Goal: Transaction & Acquisition: Purchase product/service

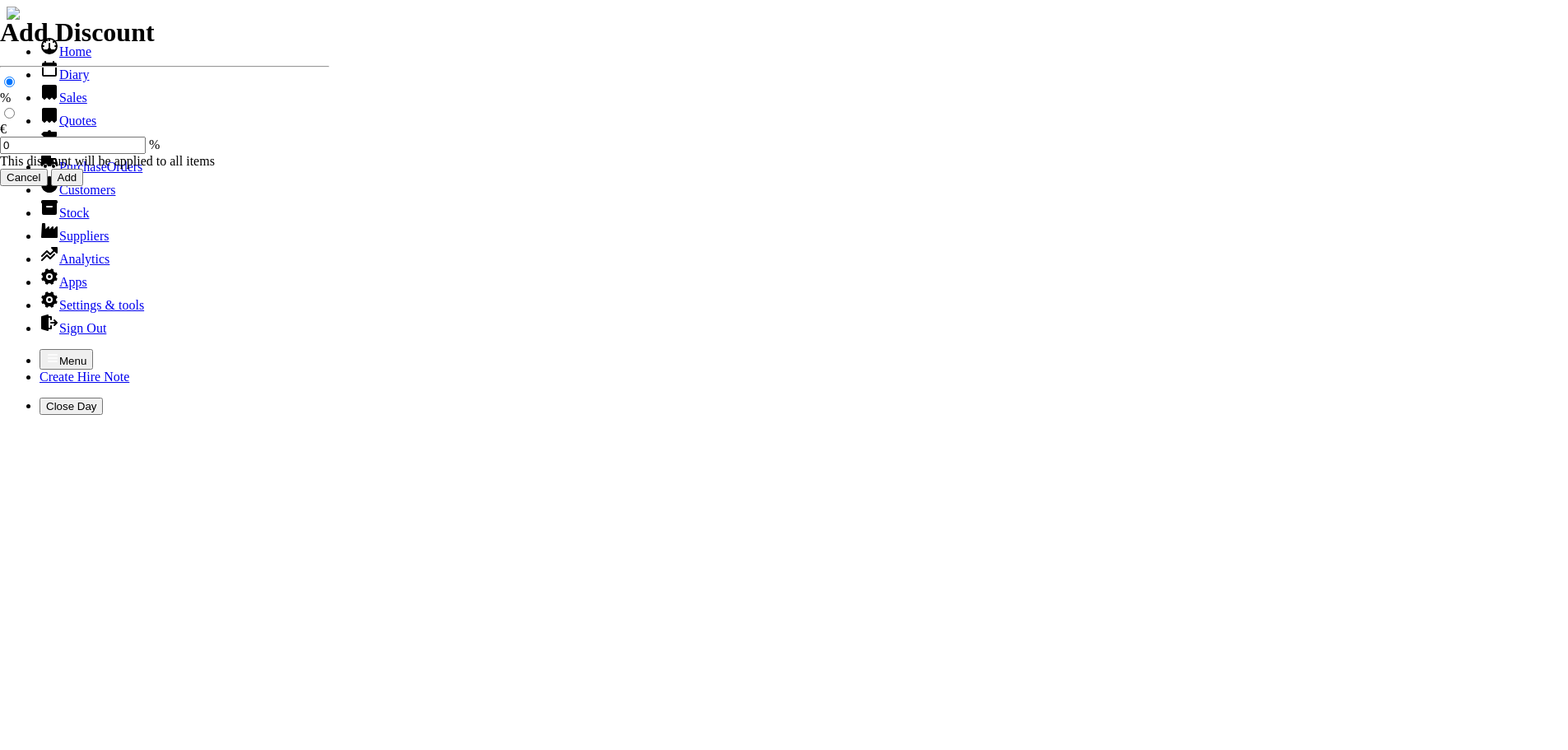
select select "HO"
click at [47, 351] on icon "button" at bounding box center [53, 358] width 14 height 14
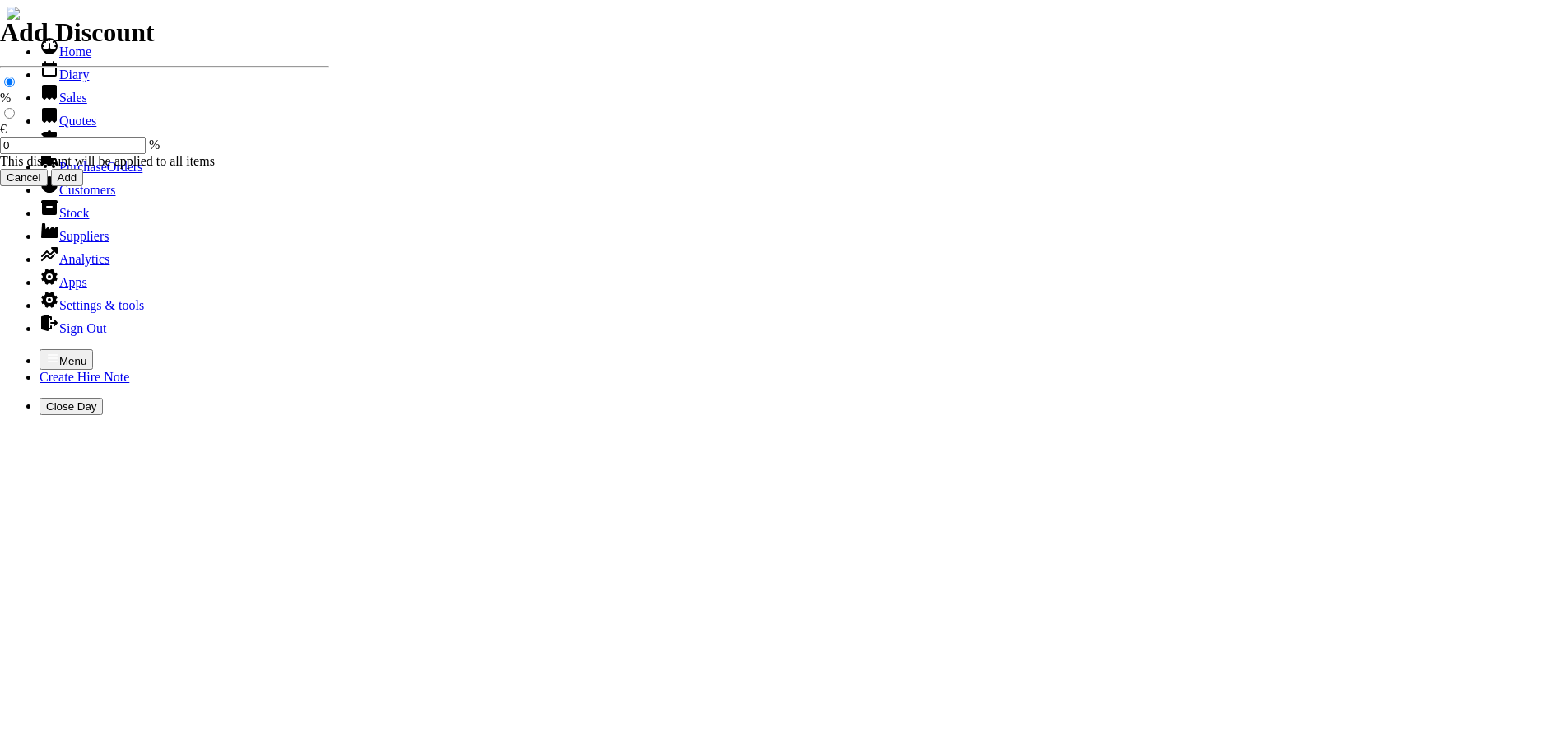
click at [79, 150] on link "Hire Notes" at bounding box center [79, 144] width 78 height 14
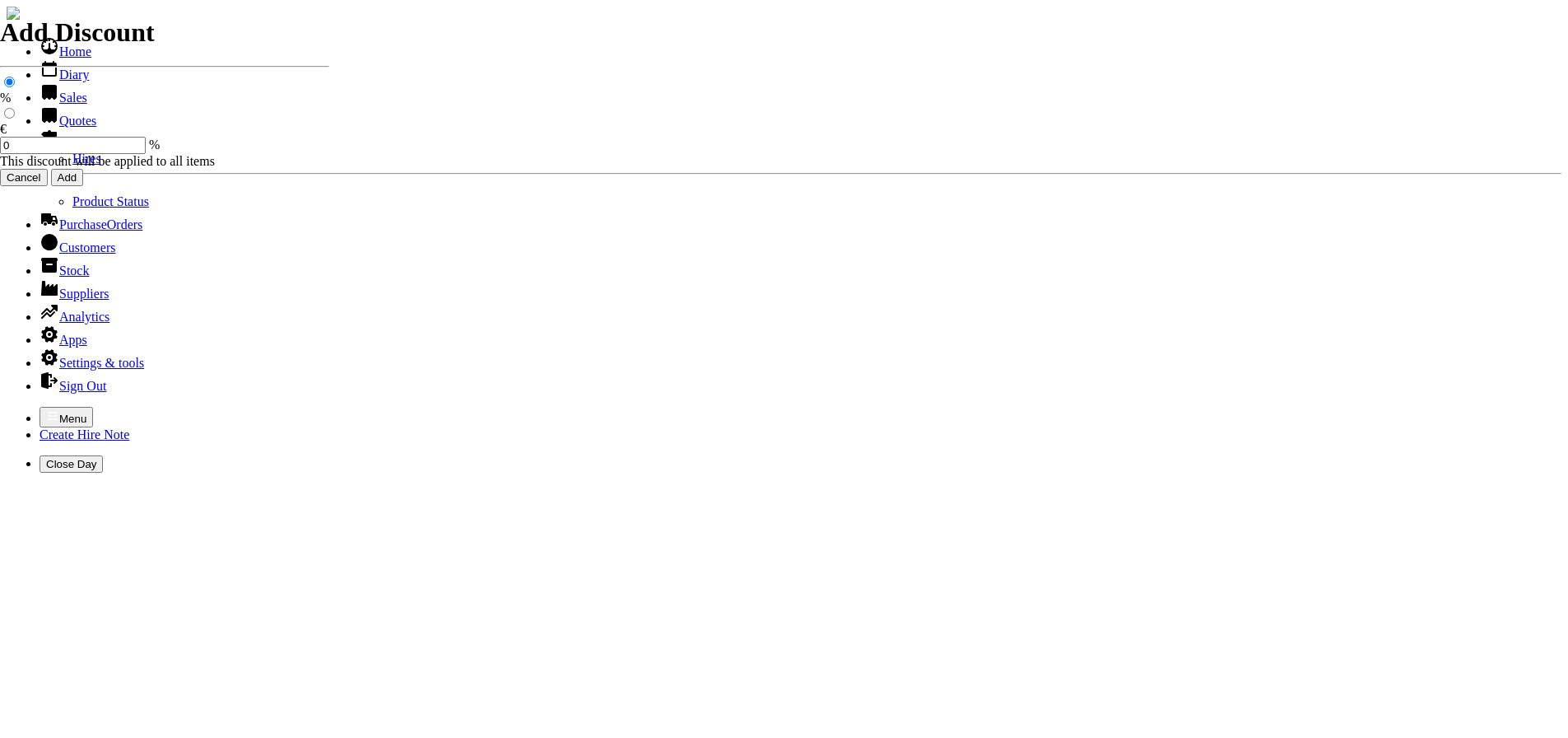
click at [73, 166] on link "Hires" at bounding box center [87, 158] width 29 height 14
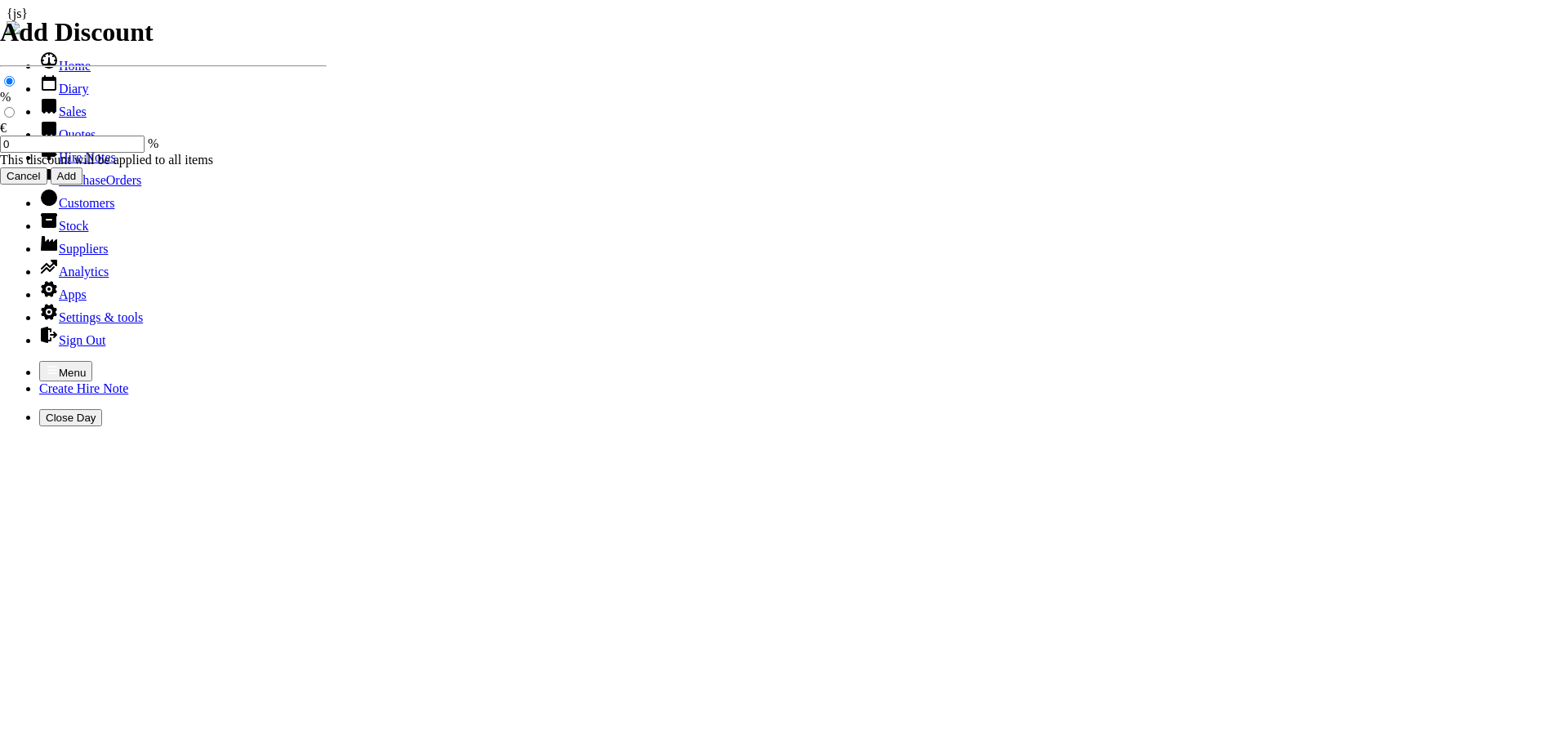
type input "RICHIE"
type input "29/08/2025"
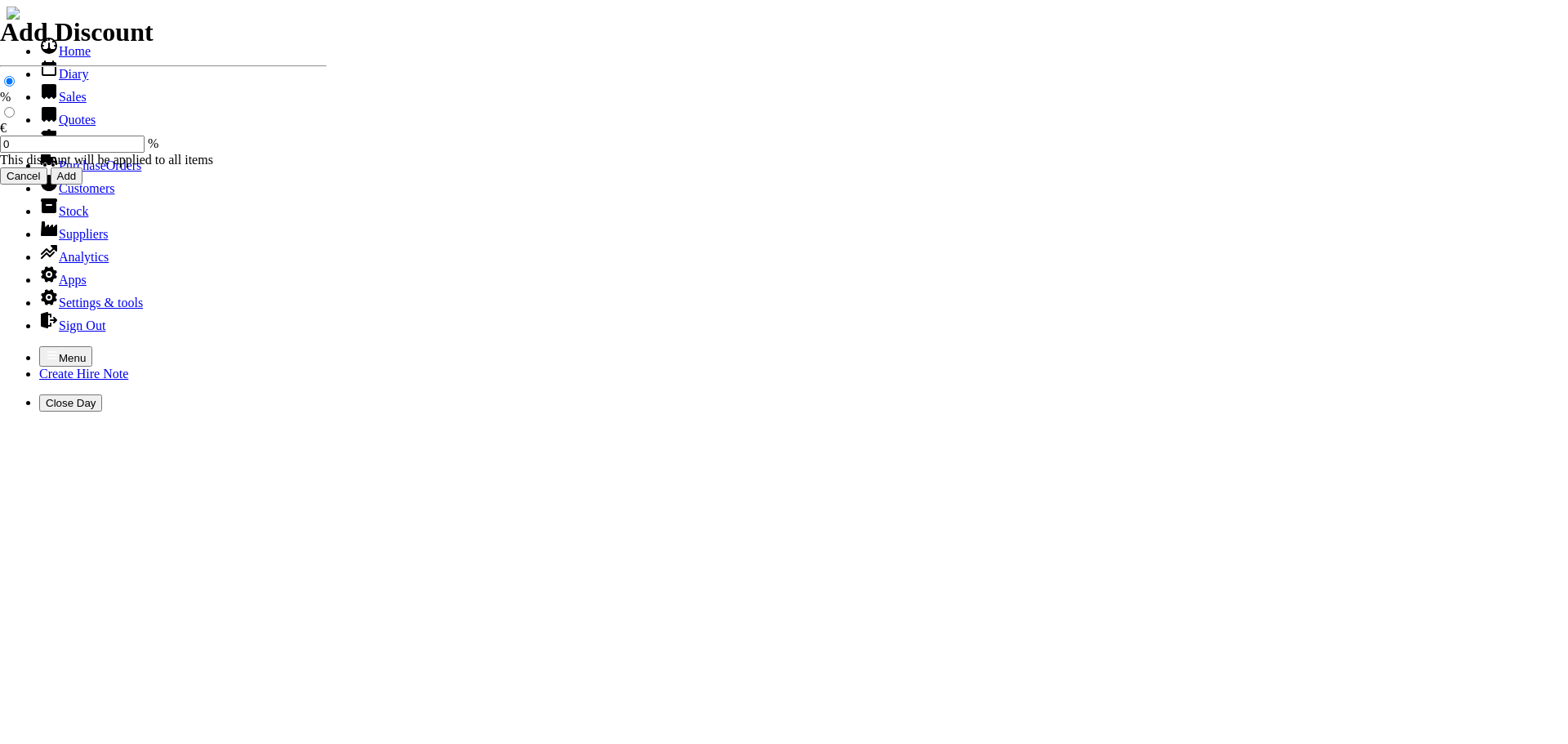
type input "30/09/2025"
type input "420.00"
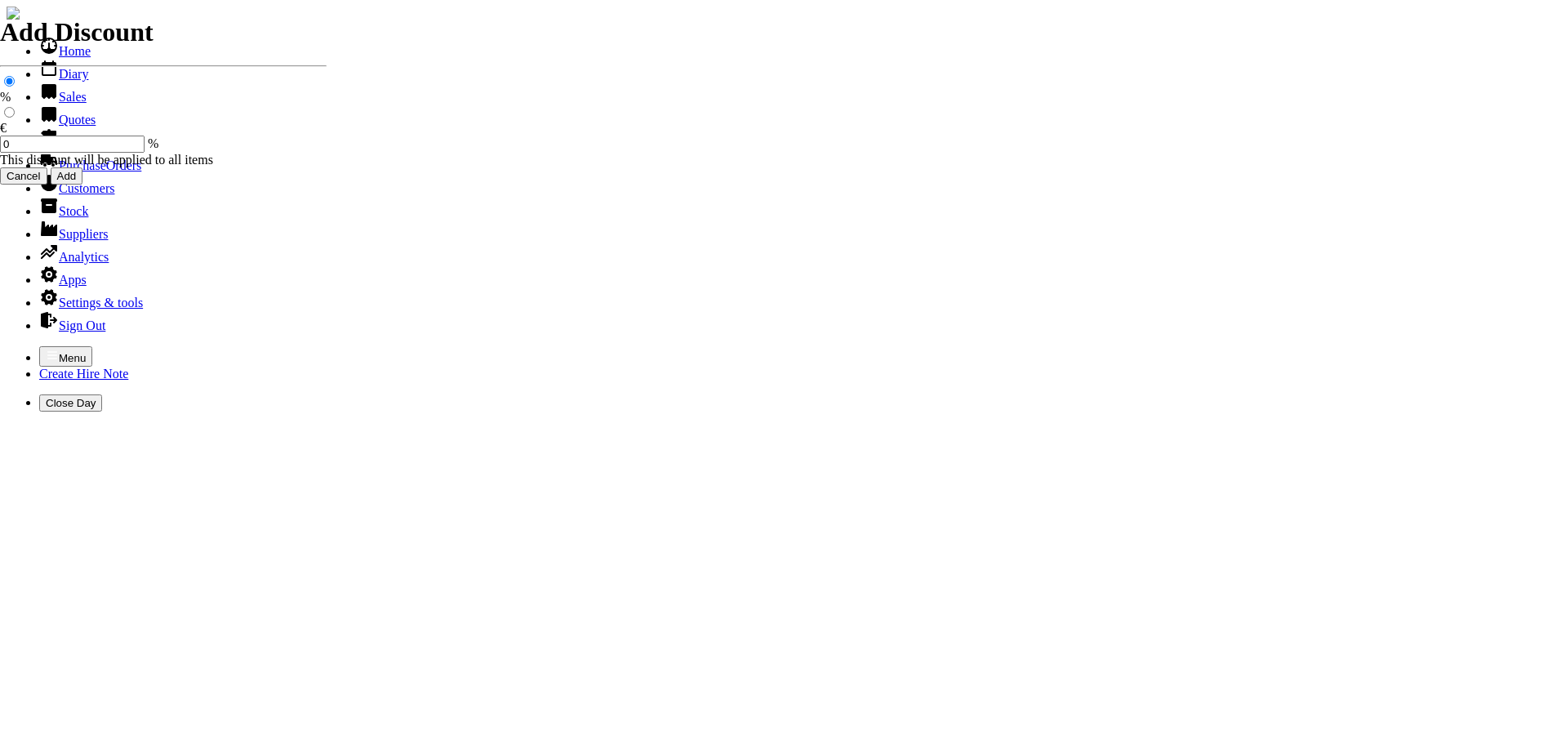
type input "30"
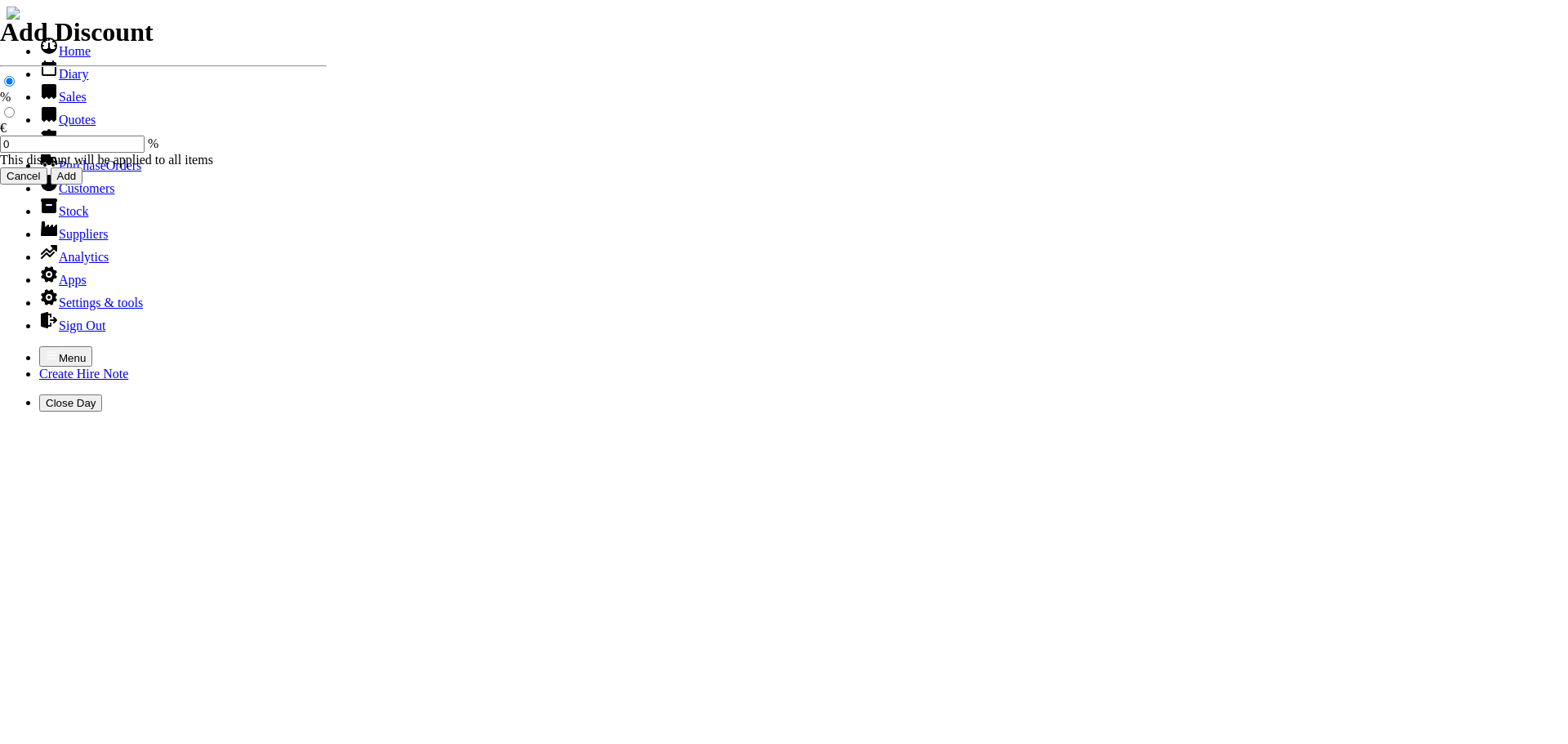
type input "420.00"
type input "30"
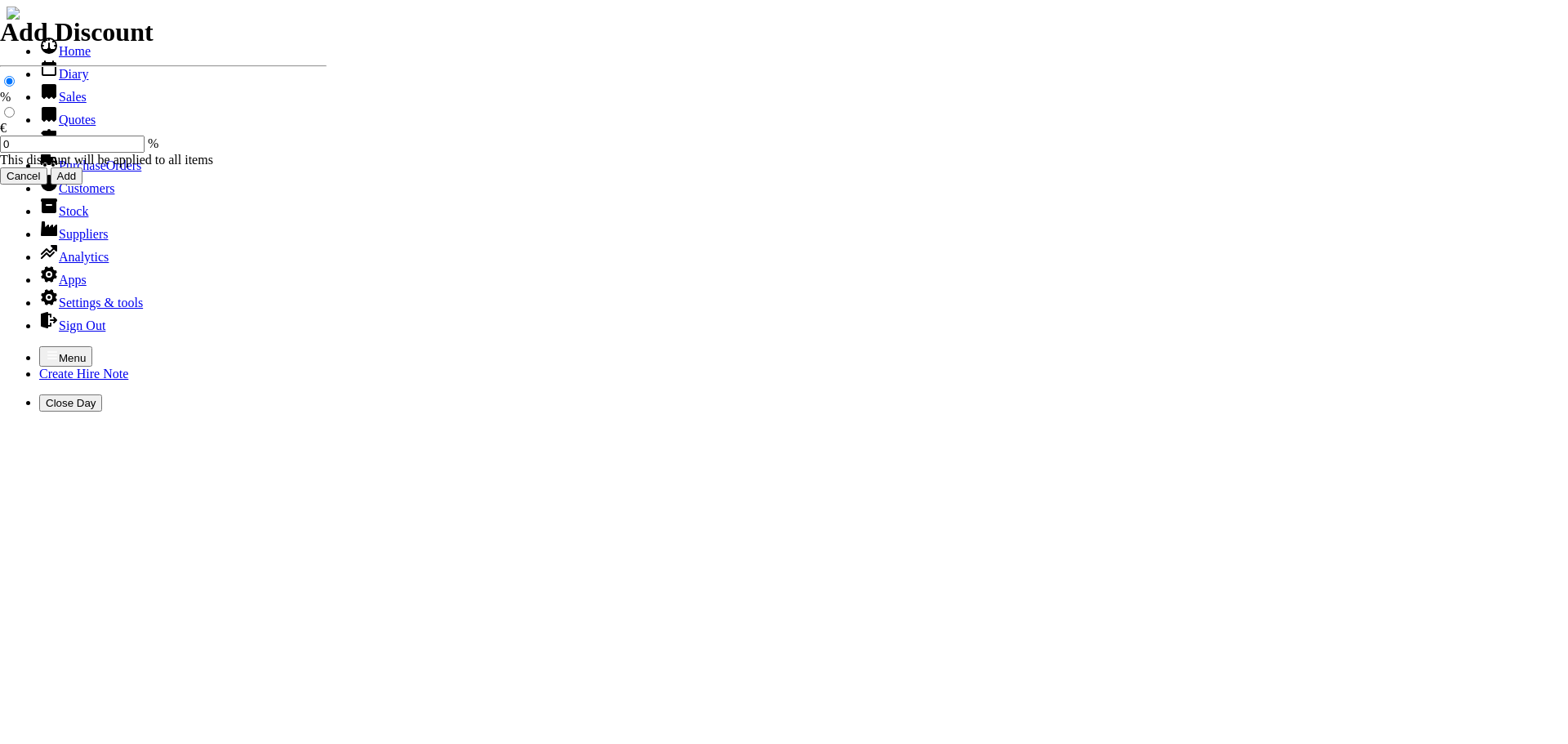
type input "0.00"
select select "HO"
click at [46, 348] on icon "button" at bounding box center [53, 355] width 13 height 13
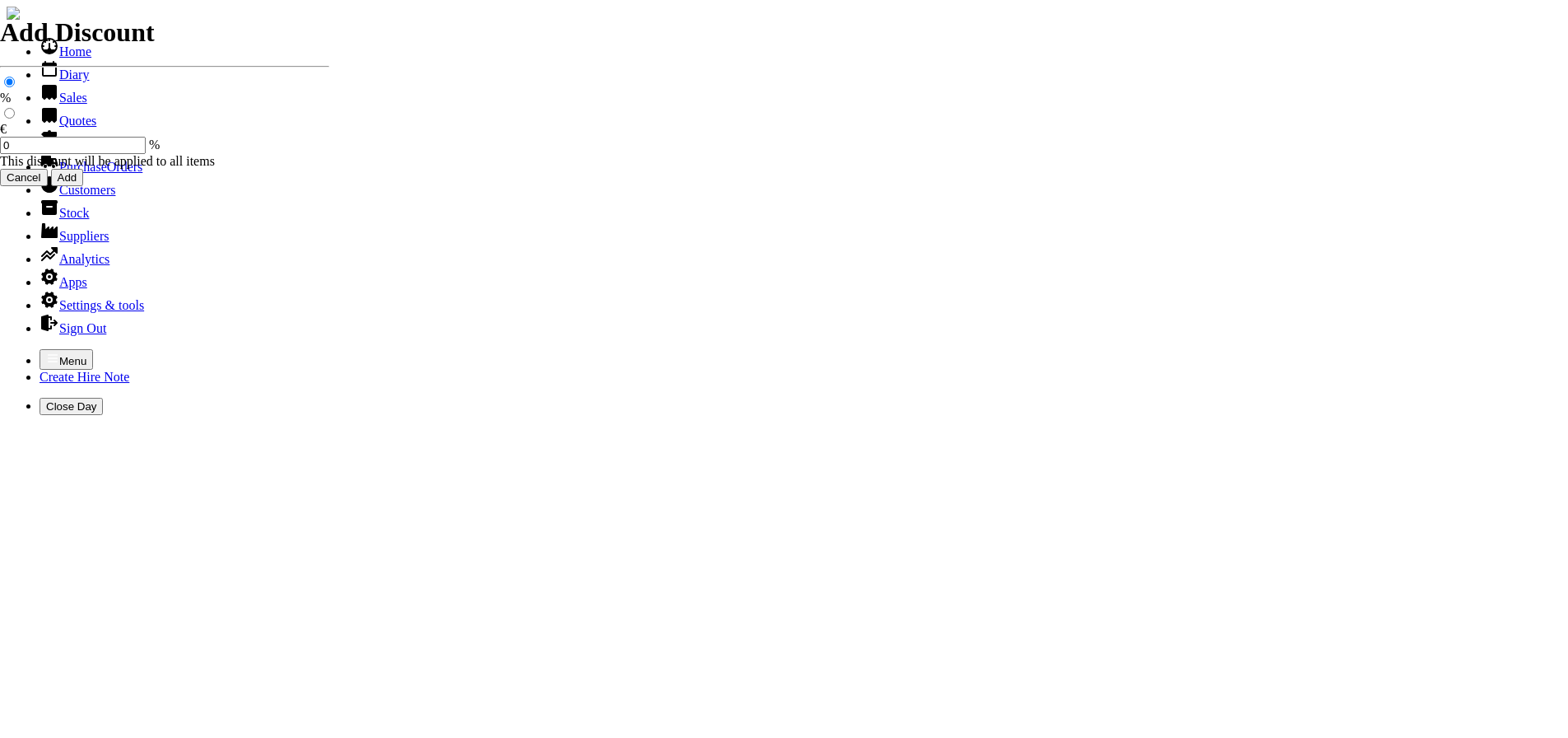
click at [59, 150] on link "Hire Notes" at bounding box center [79, 144] width 78 height 14
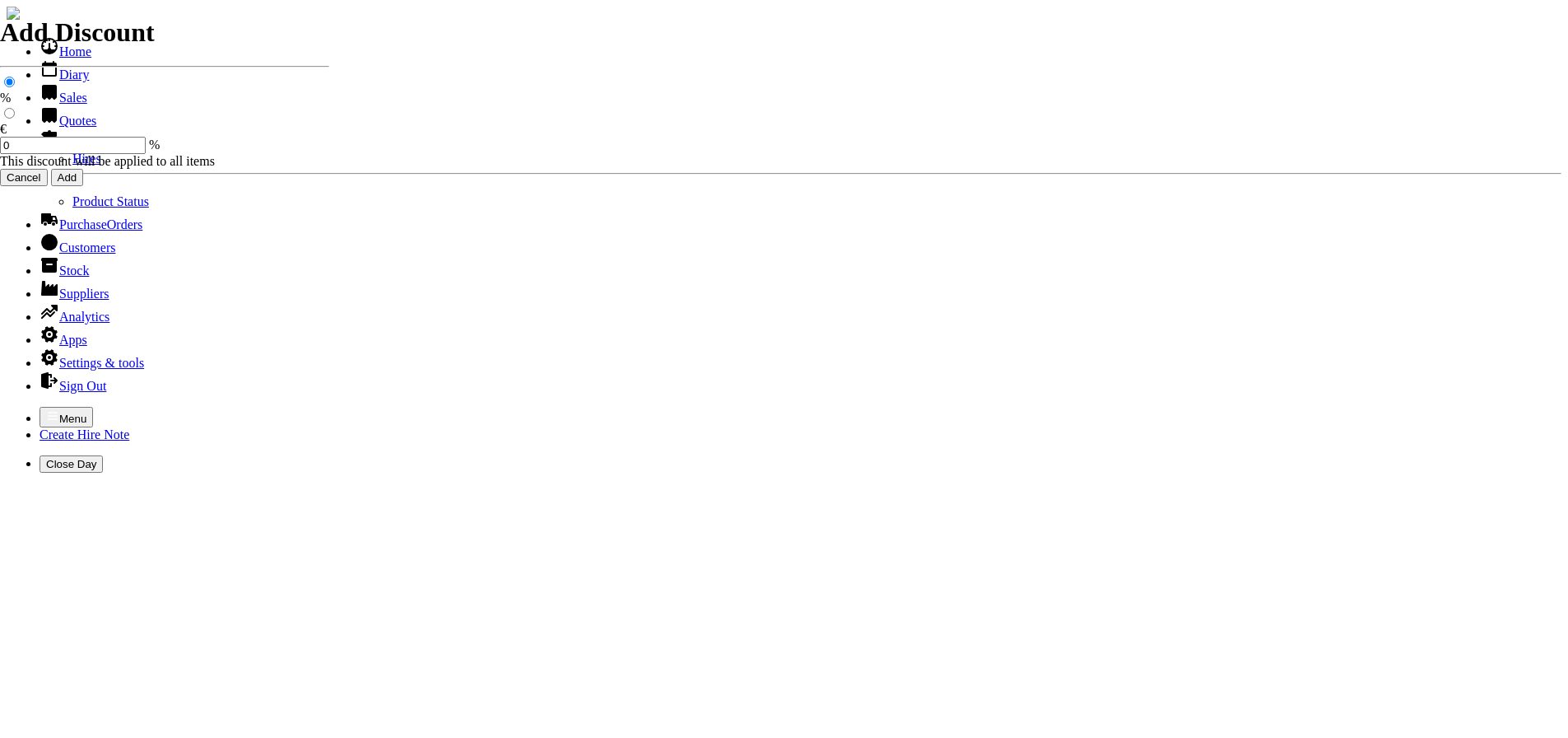
click at [73, 166] on link "Hires" at bounding box center [87, 158] width 29 height 14
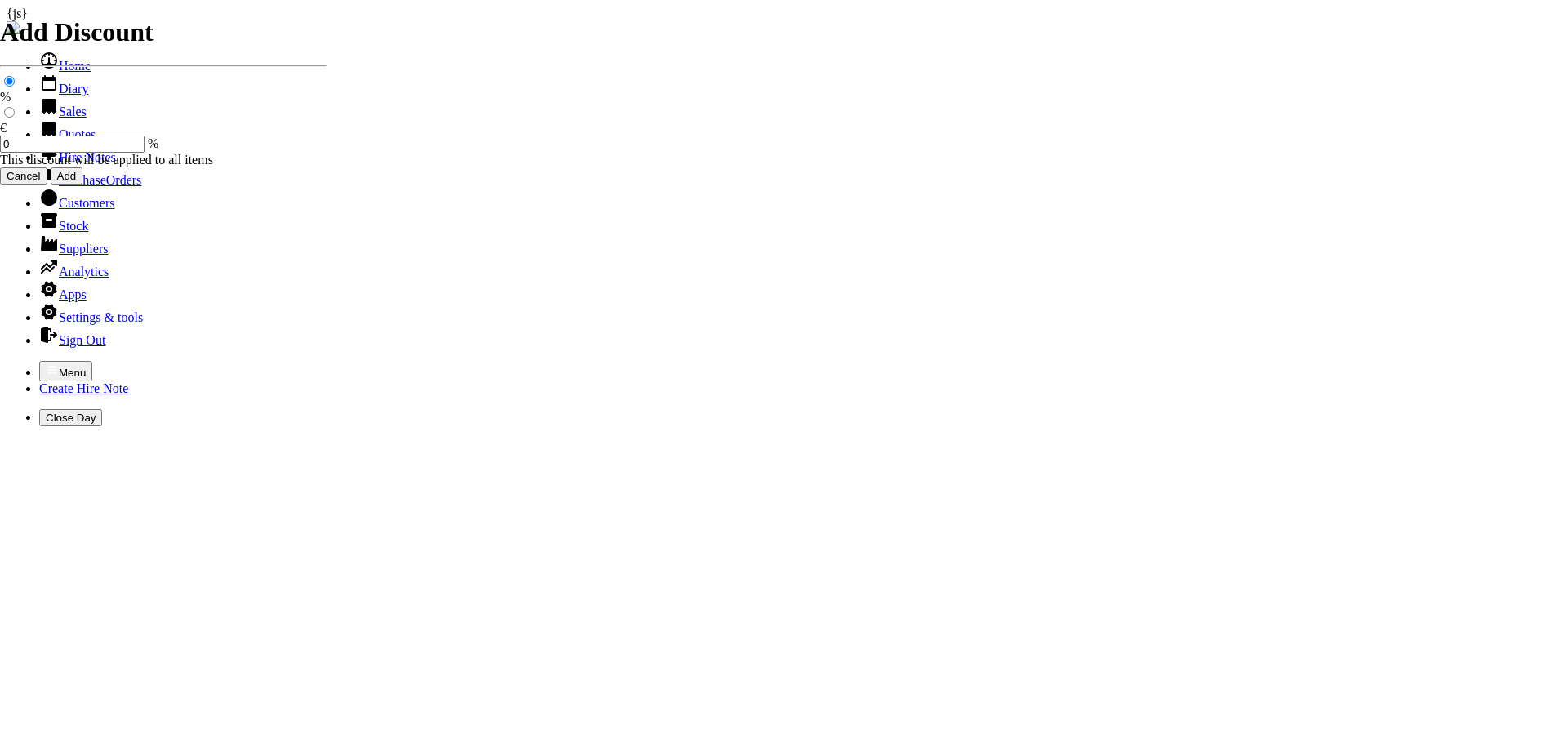
type input "[PERSON_NAME]"
type input "[DATE]"
type input "[PERSON_NAME]"
type input "[DATE]"
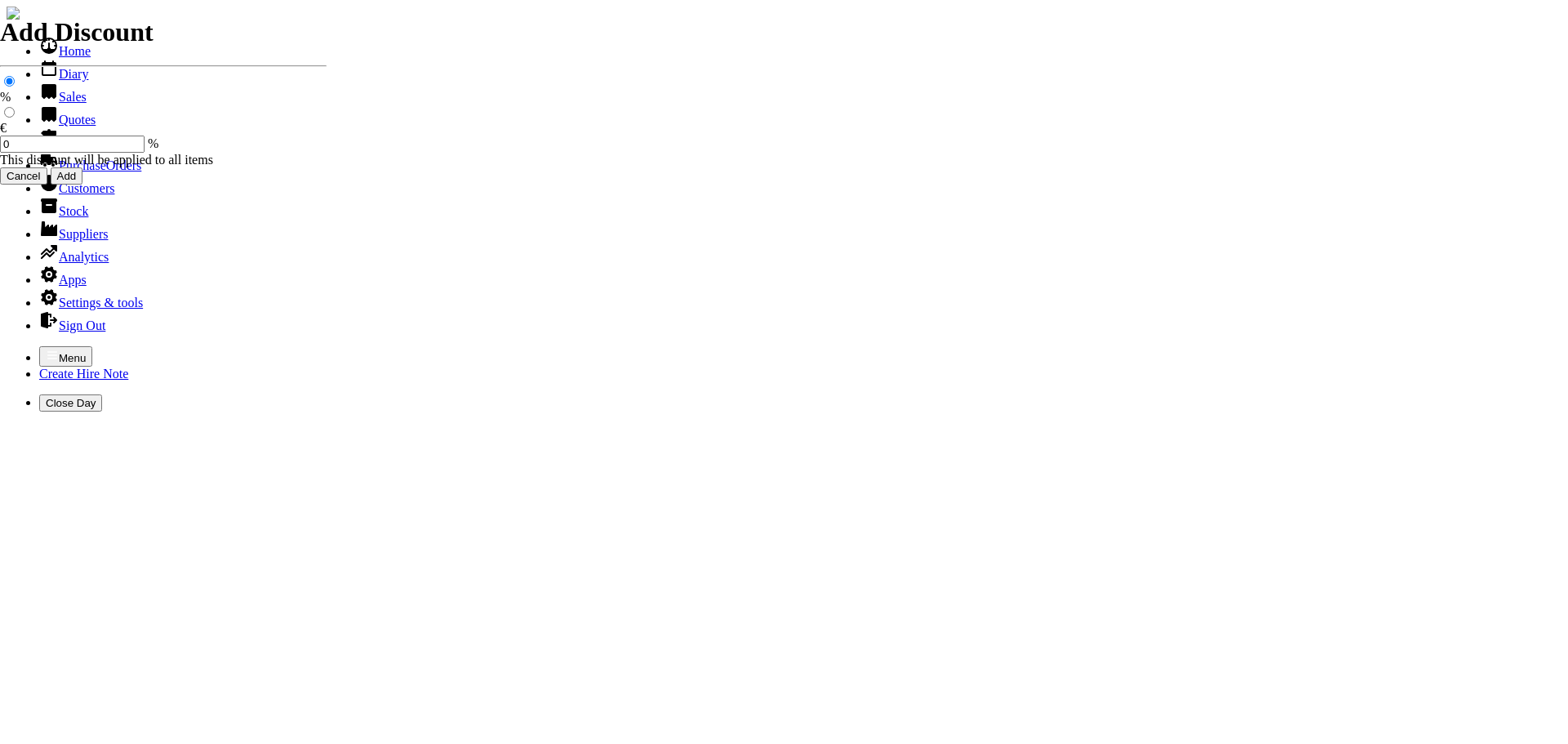
type input "[DATE]"
type input "480.00"
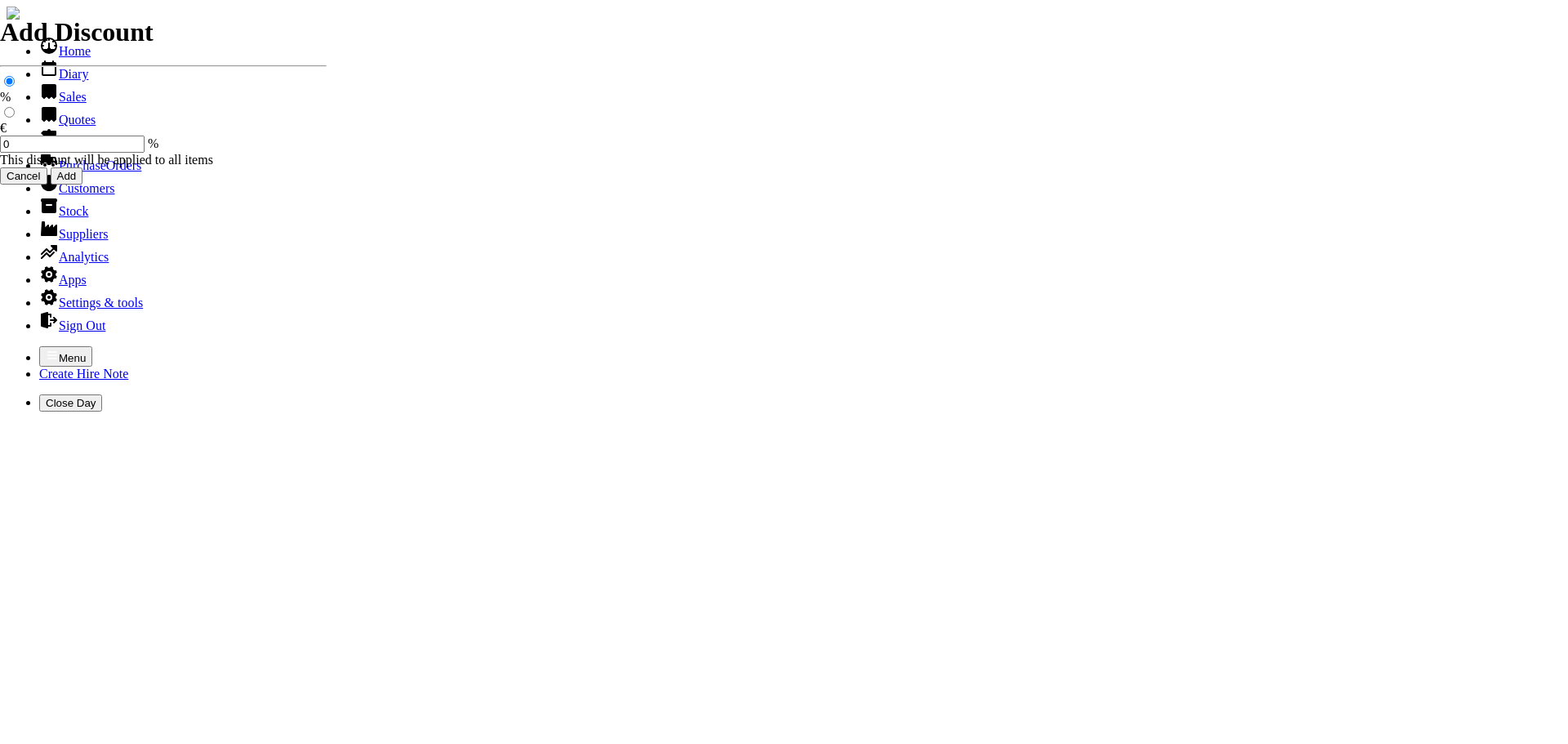
type input "30"
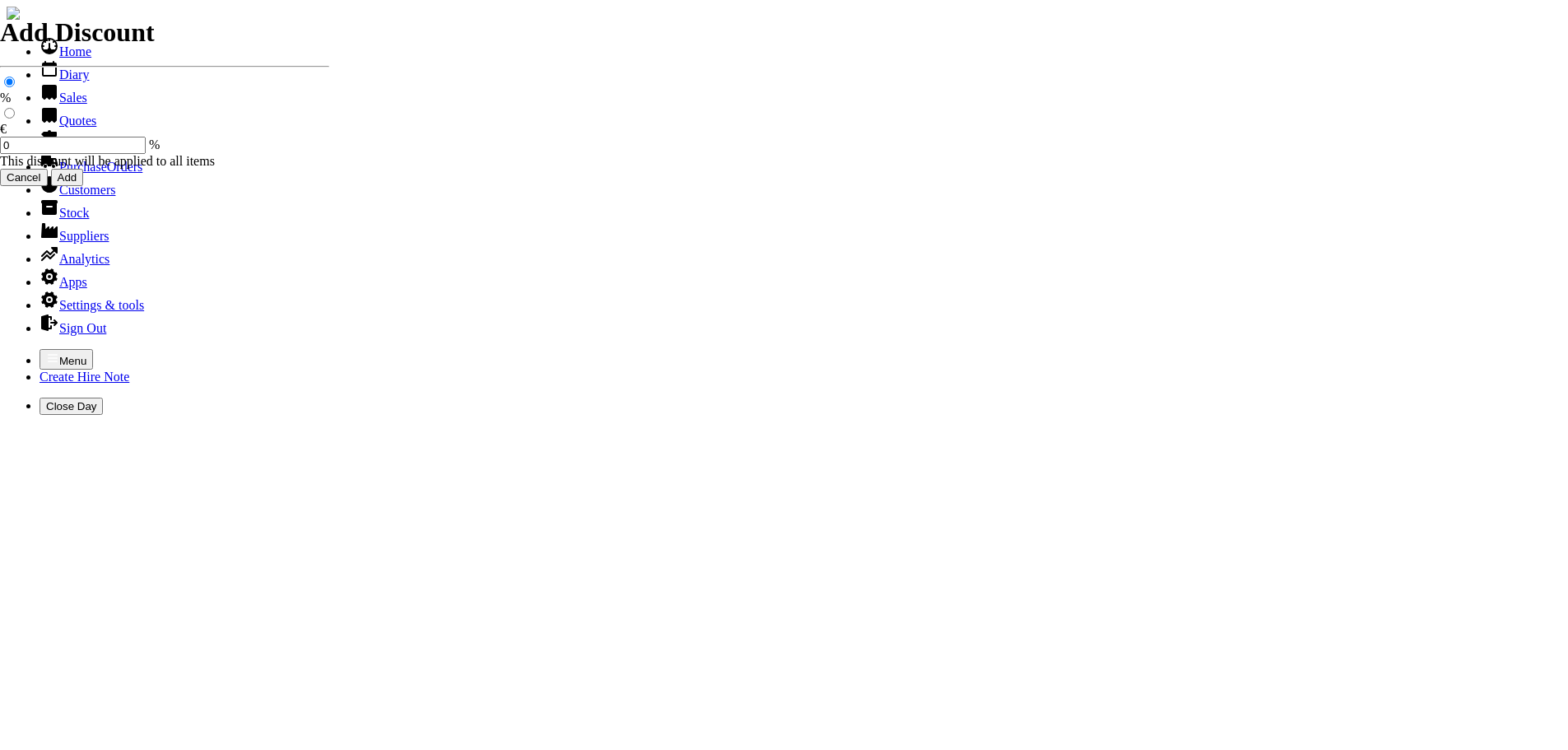
select select "HO"
click at [48, 354] on icon "button" at bounding box center [52, 358] width 10 height 8
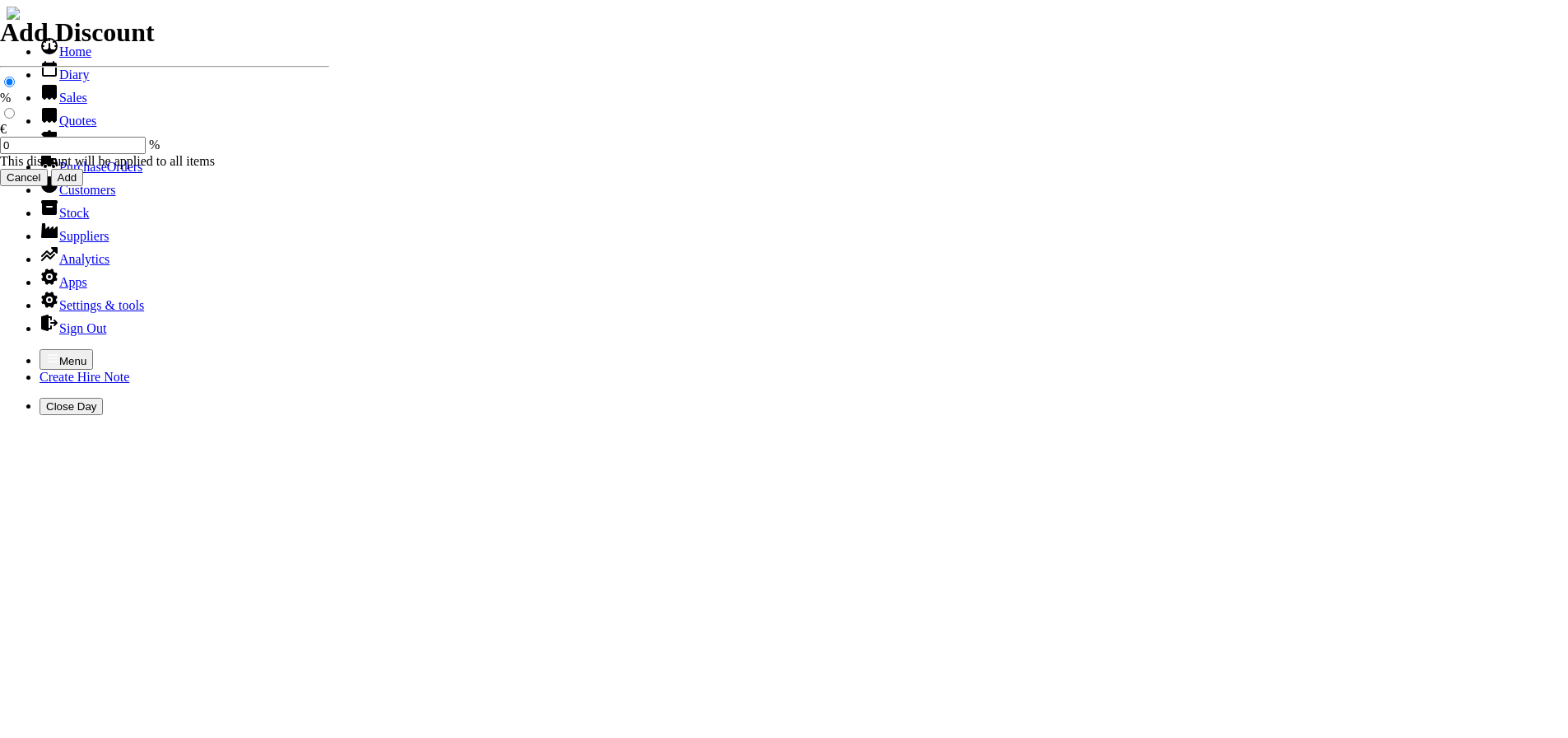
click at [46, 105] on link "Sales" at bounding box center [63, 97] width 48 height 14
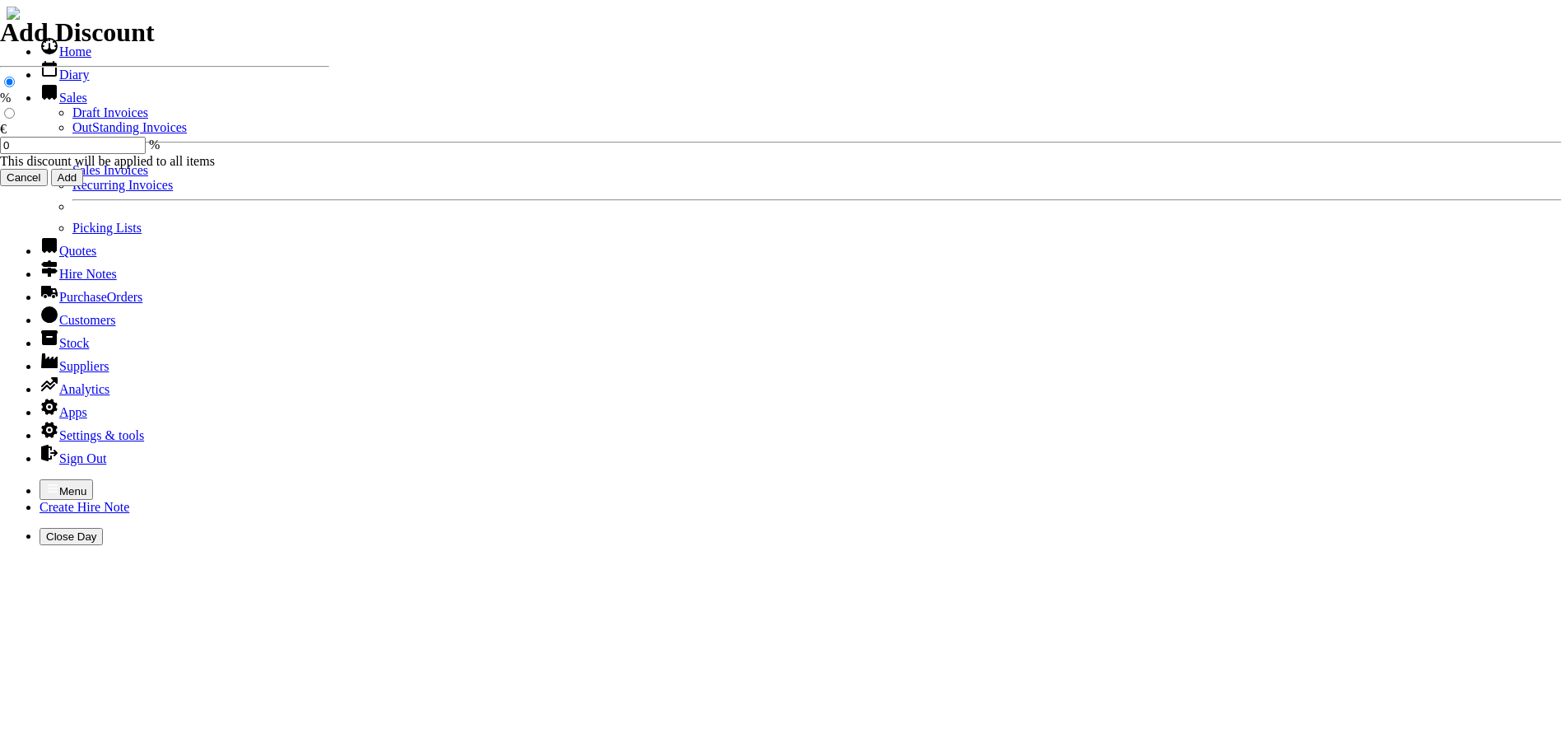
click at [73, 177] on link "Sales Invoices" at bounding box center [111, 170] width 76 height 14
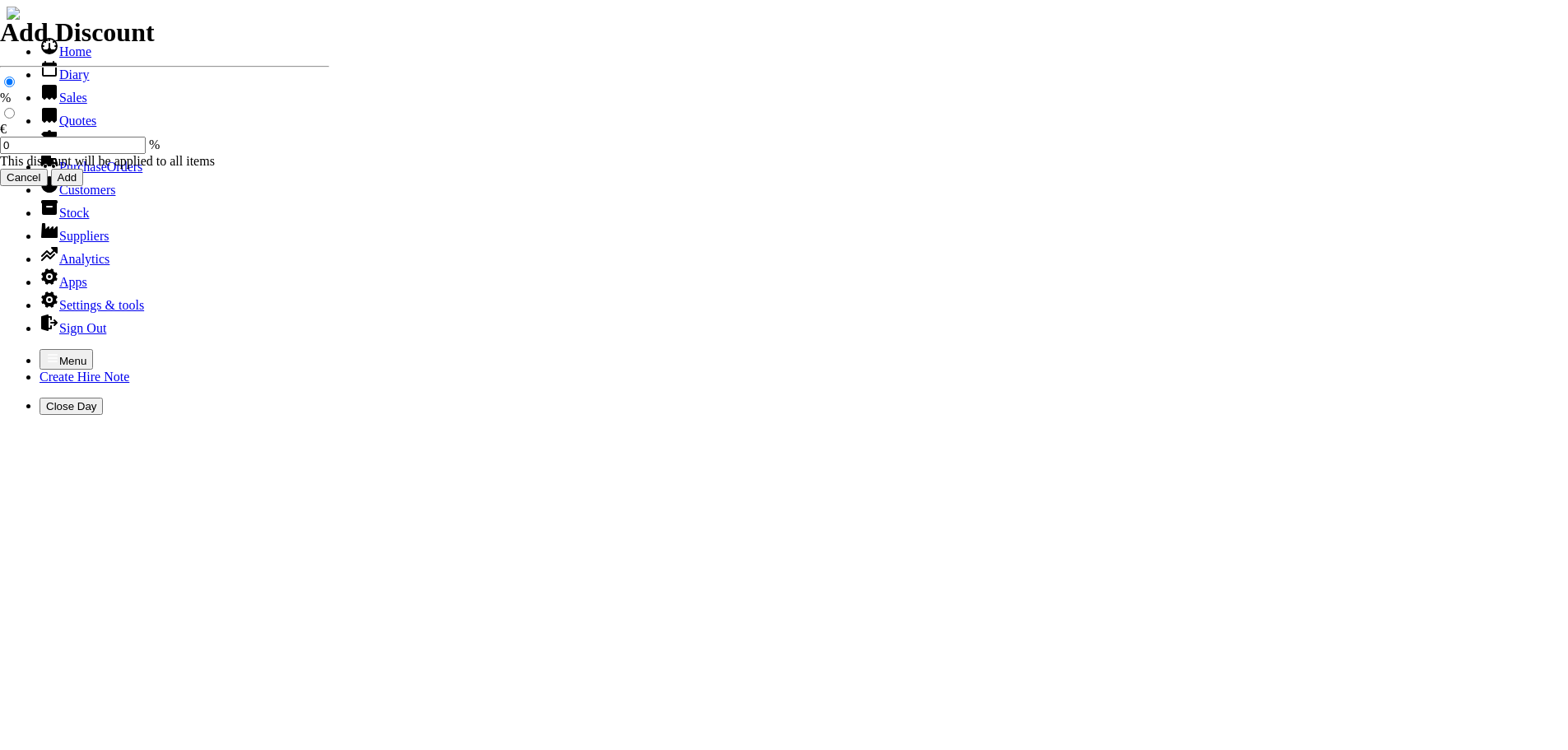
select select "HO"
type input "[PERSON_NAME]"
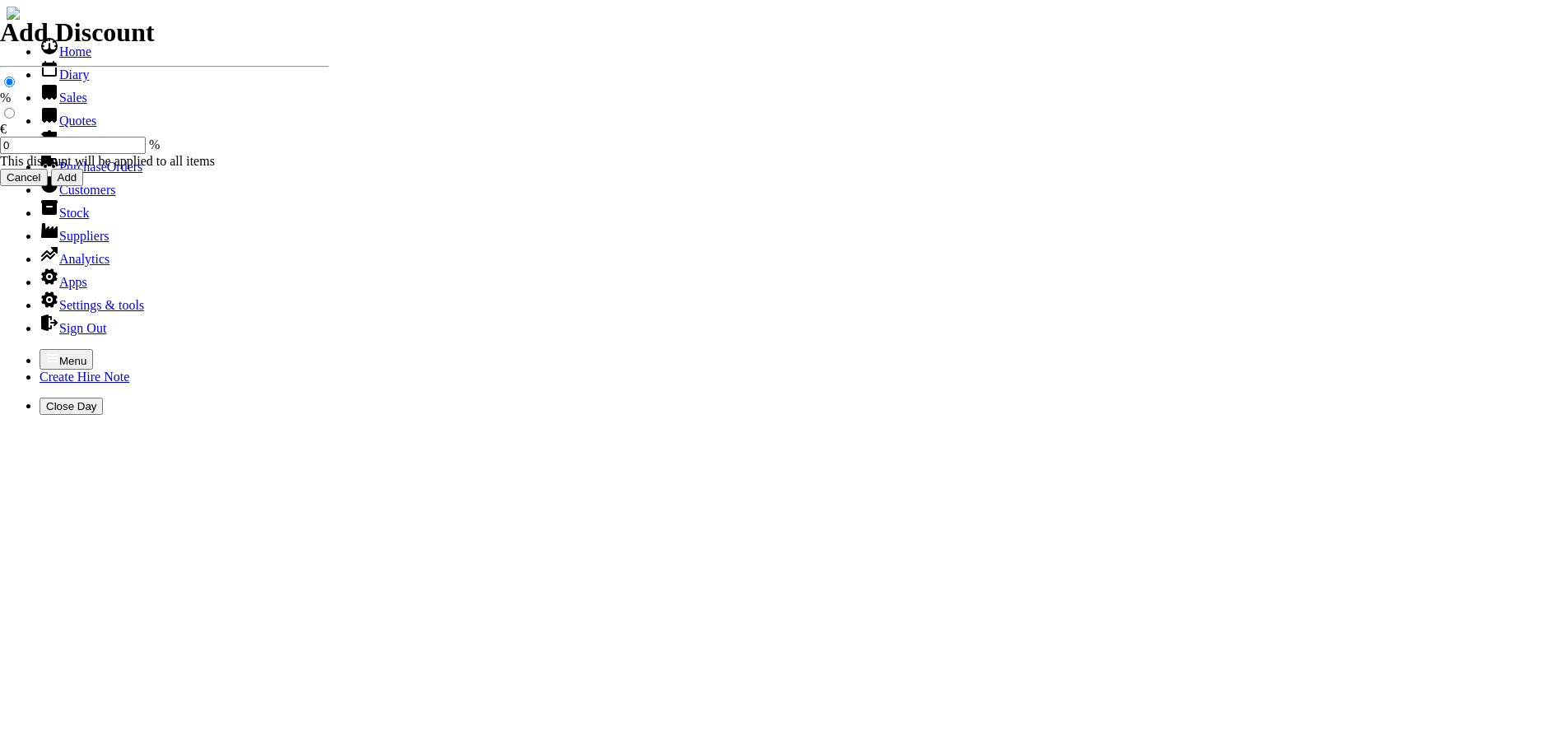
type input "[PERSON_NAME] / JACK"
type input "equipment sales"
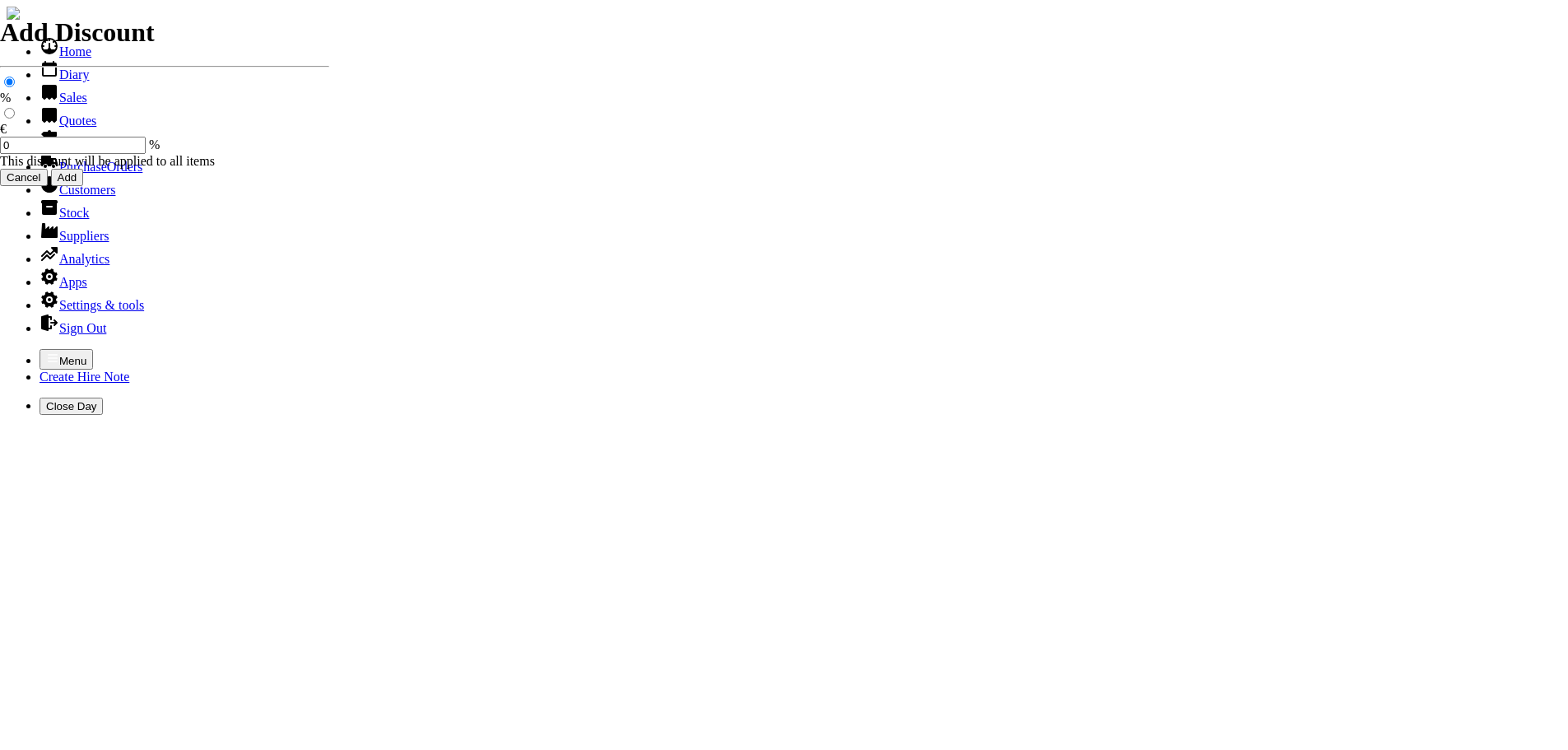
type input "e"
type input "NEW MOUNTFIELD HYDROSTATIC RIDE ON LAWNMOWER ( 1530H ) OWNERS MANAUL SUPPLIED"
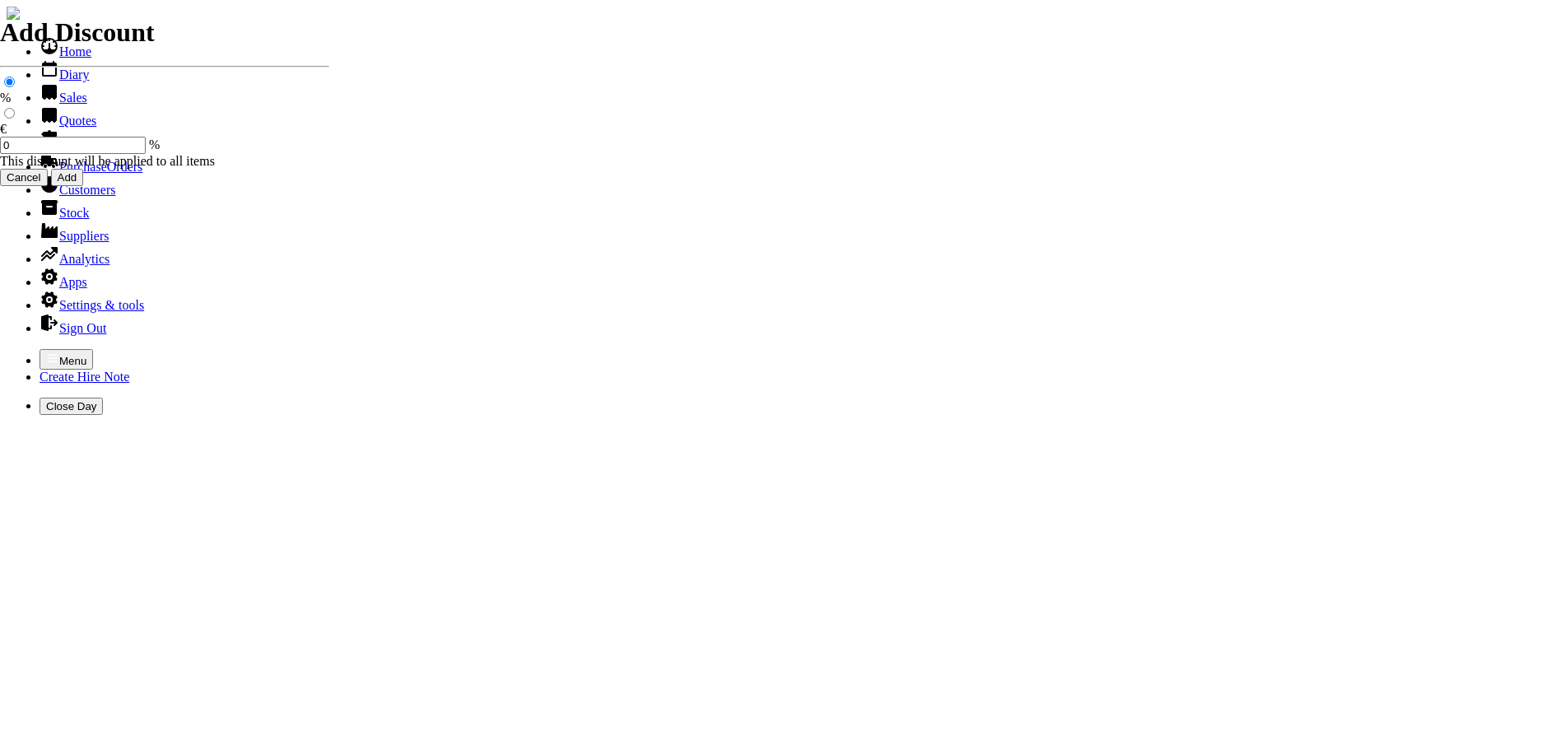
type input "2300.00"
type input "equipment sales"
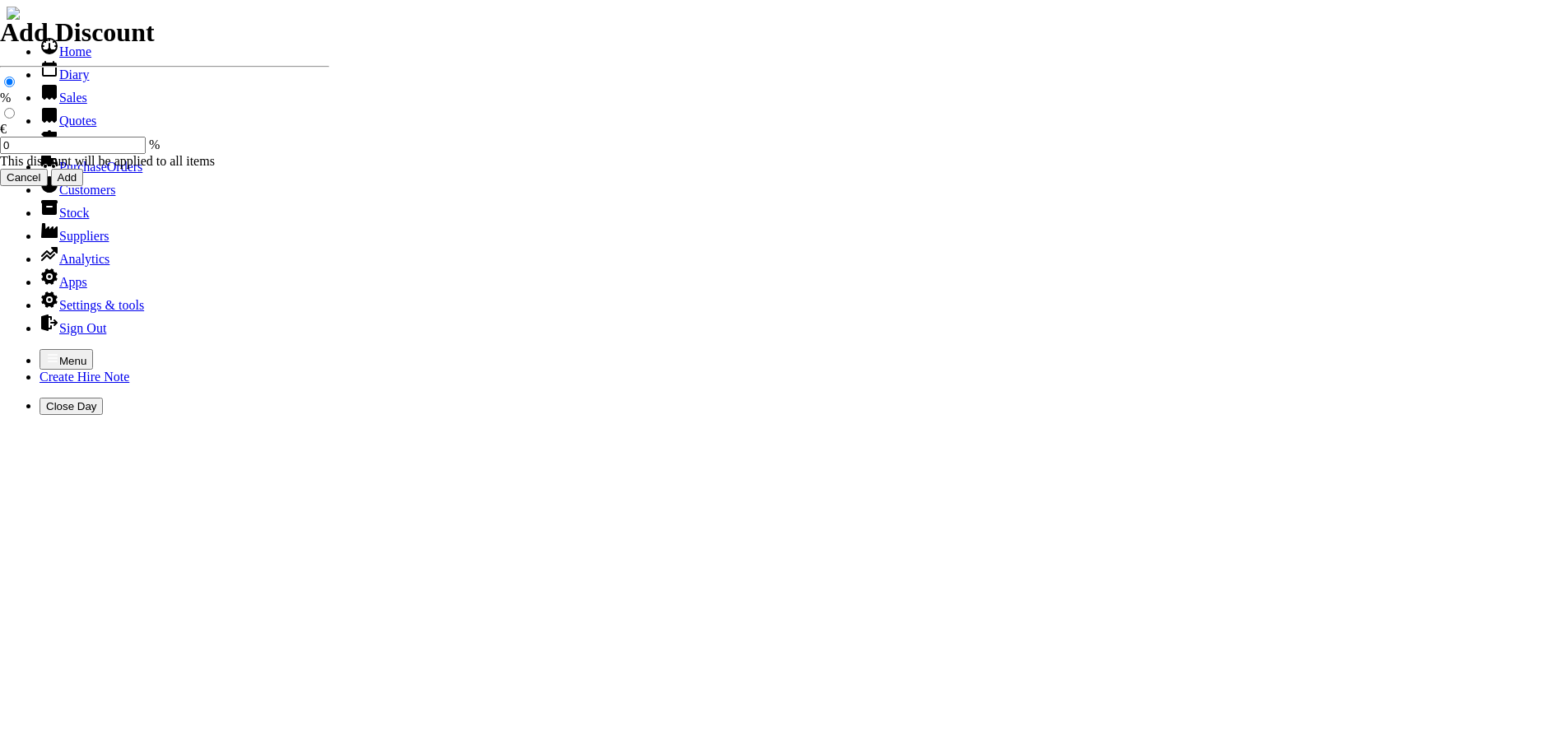
type input "e"
type input "ABOVE PRICE INC. VAT @ 23% & TRADE IN MOWERS"
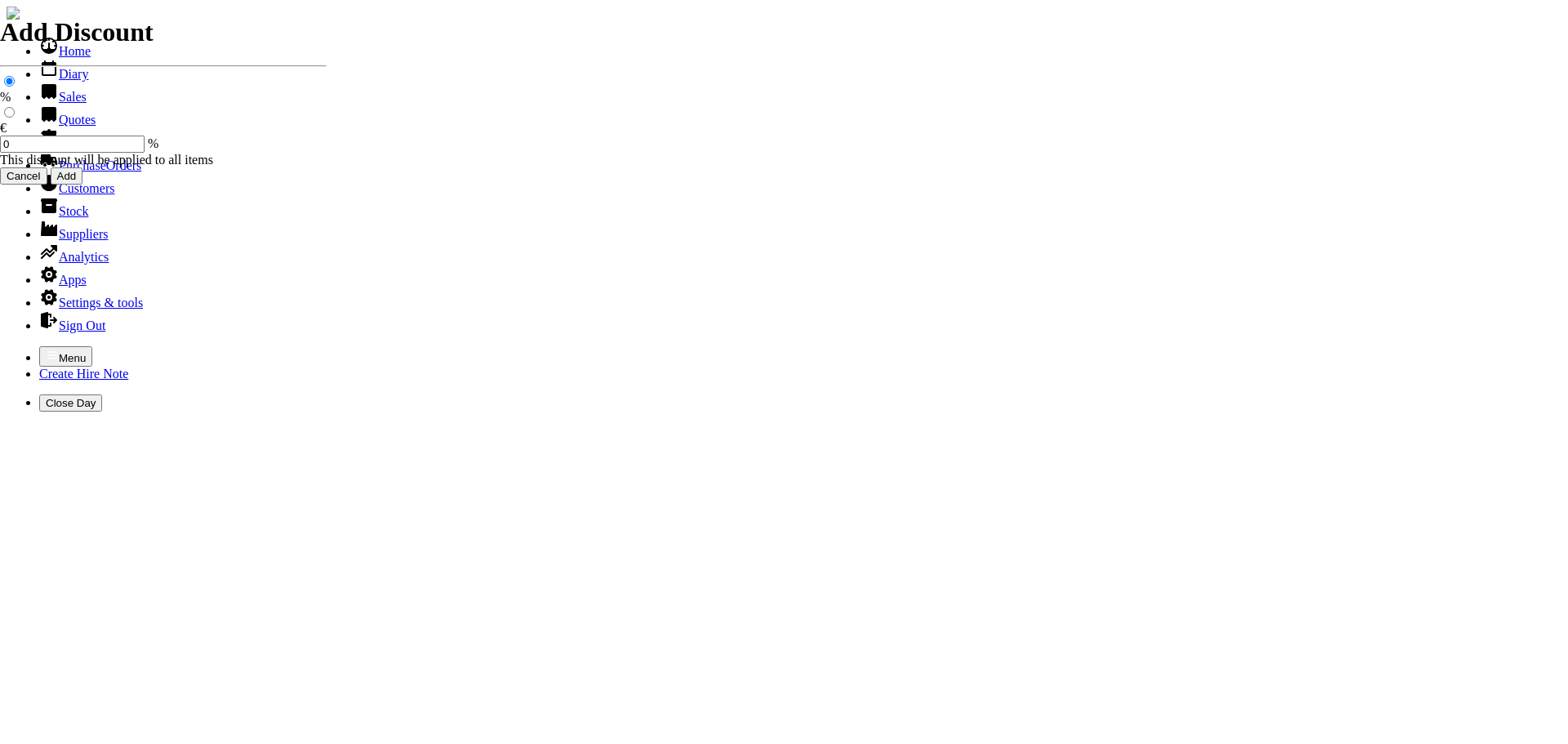
type input "101525"
type input "[EMAIL_ADDRESS][DOMAIN_NAME]"
type input "[PERSON_NAME]"
select select "HO"
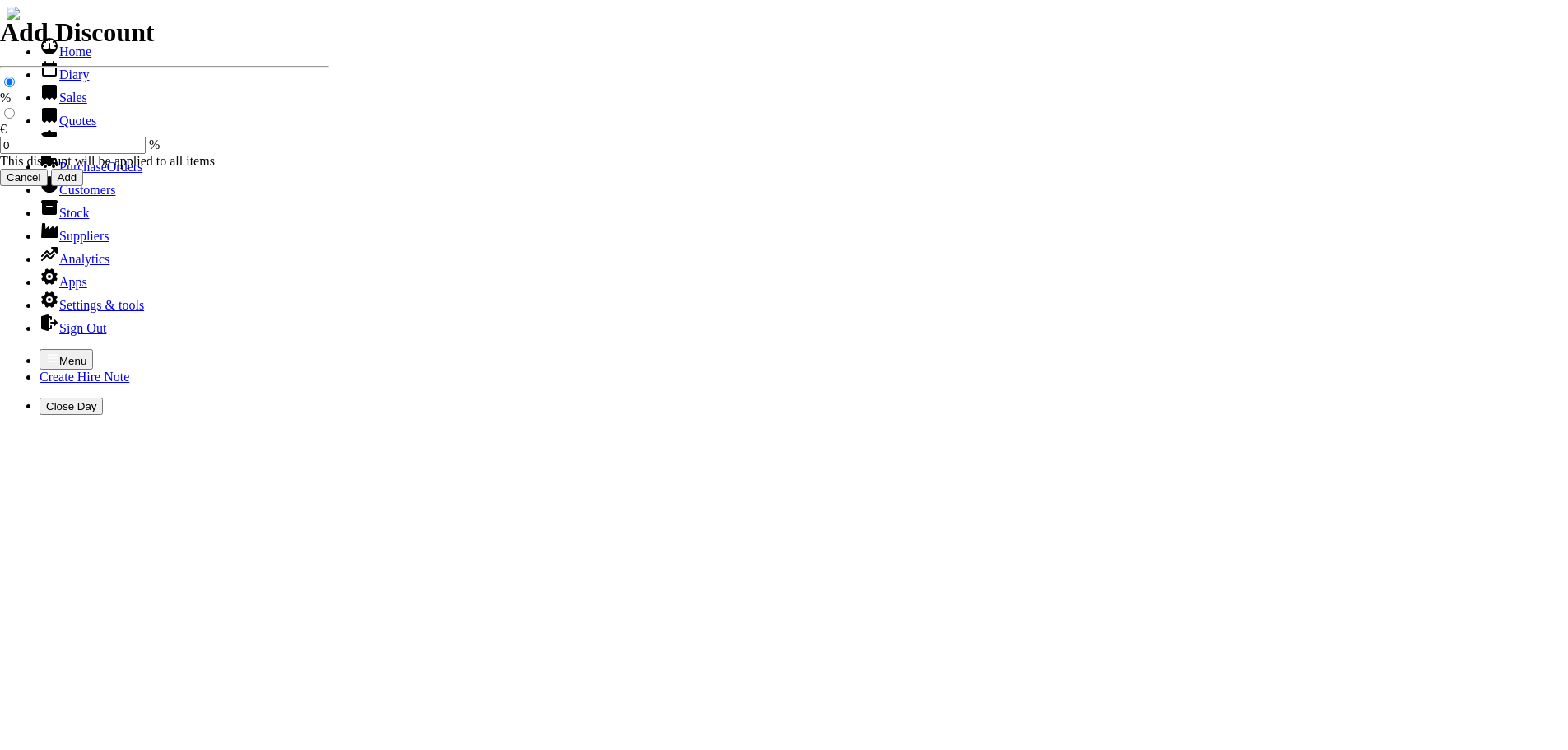
click at [47, 351] on icon "button" at bounding box center [53, 358] width 14 height 14
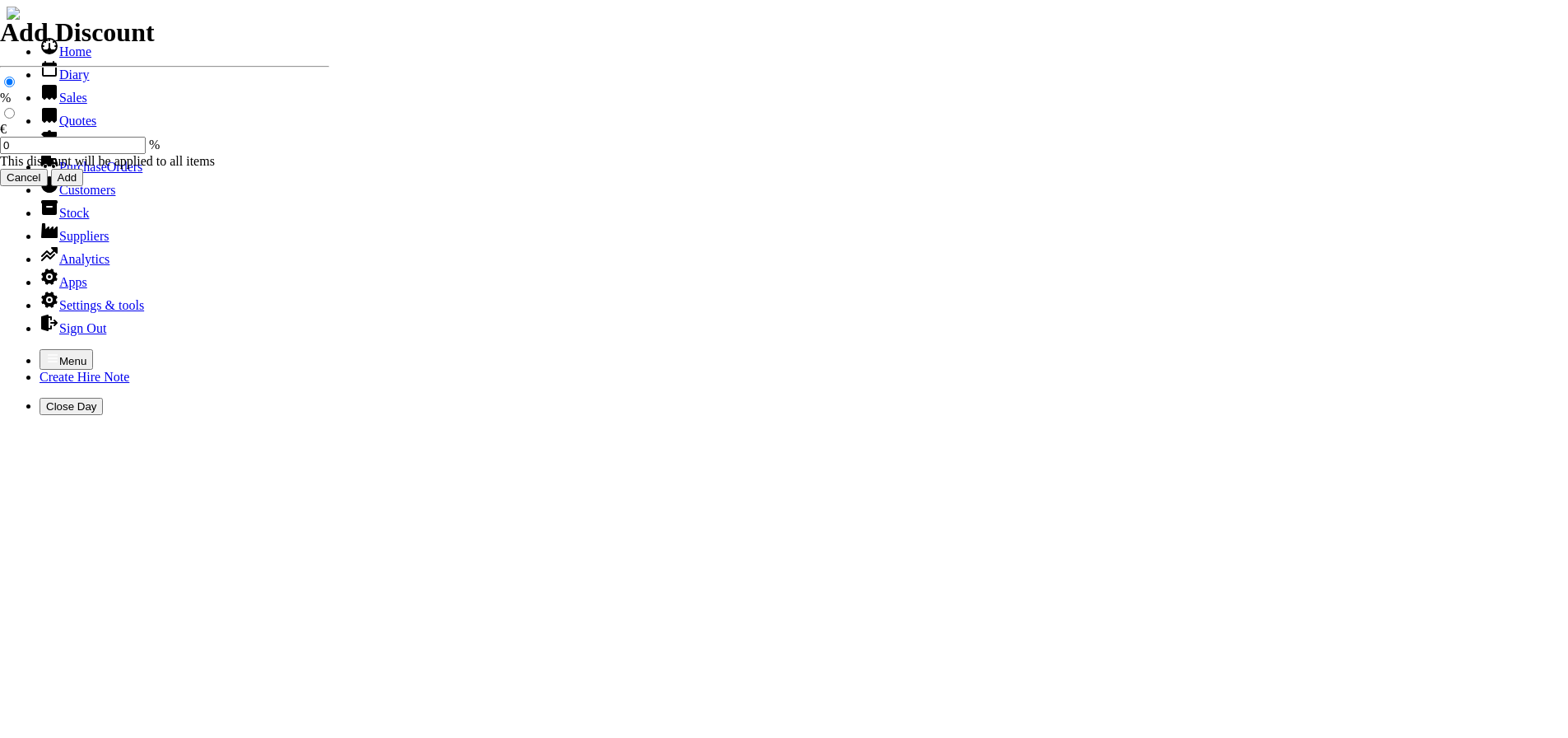
click at [55, 105] on link "Sales" at bounding box center [63, 97] width 48 height 14
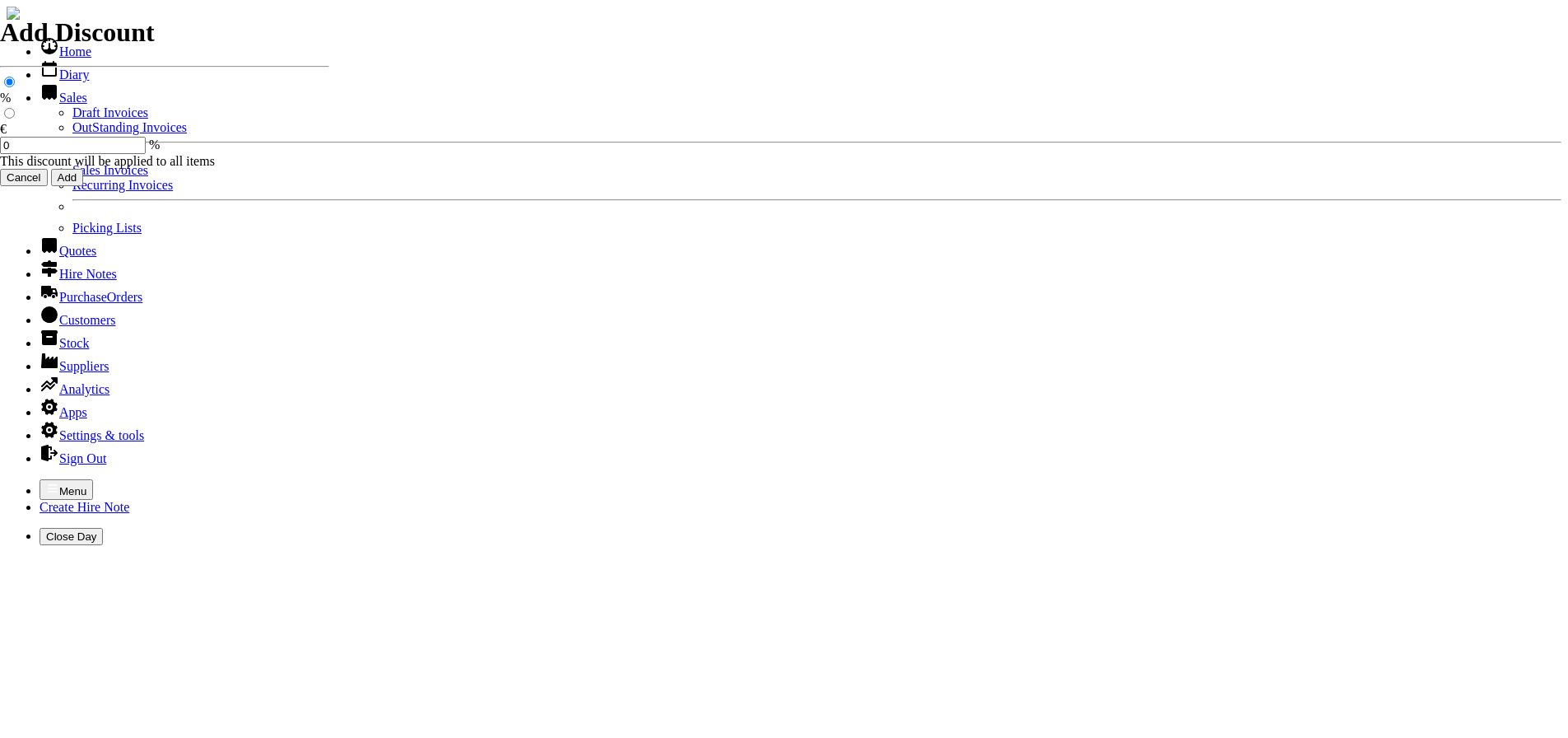
click at [73, 134] on link "OutStanding Invoices" at bounding box center [130, 127] width 114 height 14
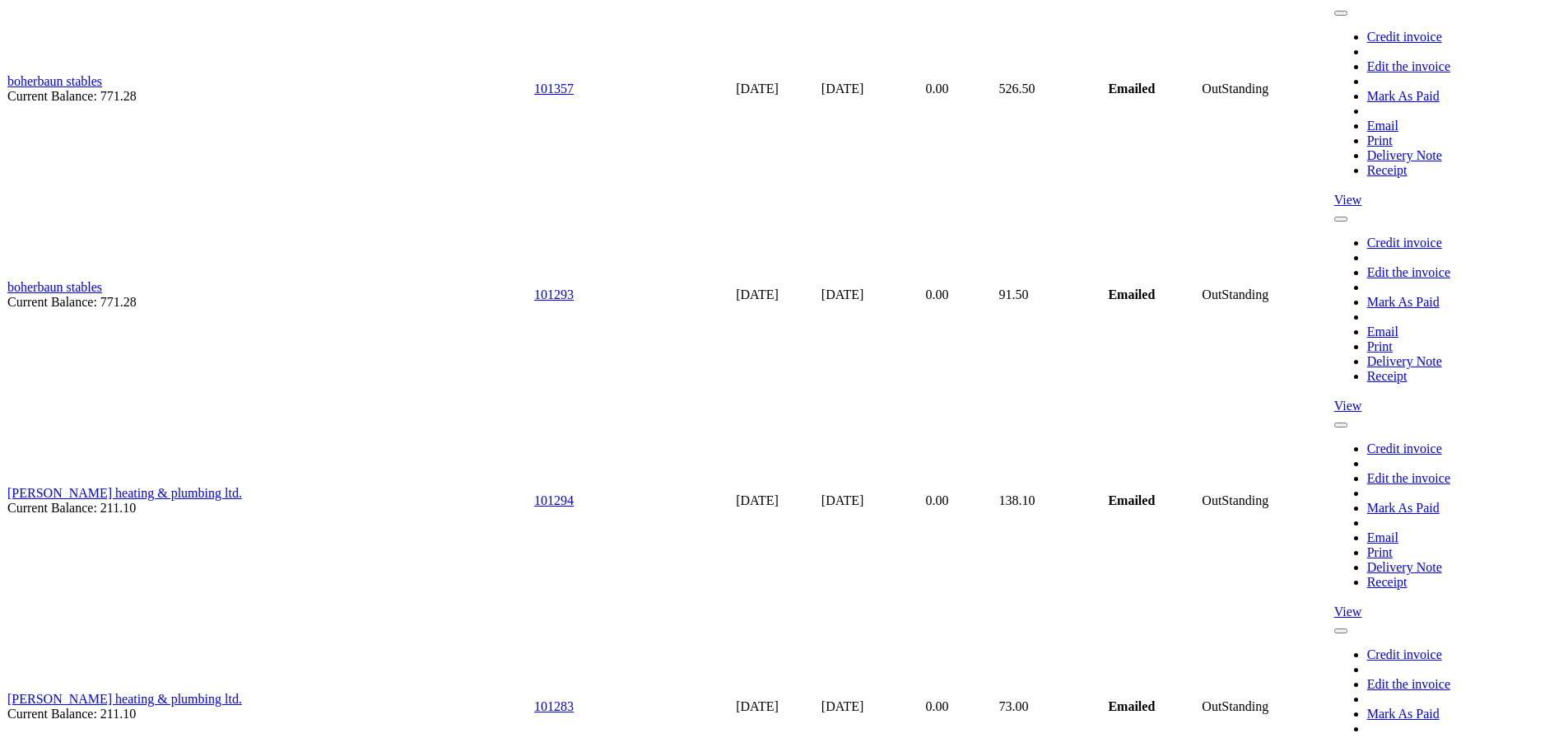
scroll to position [5927, 0]
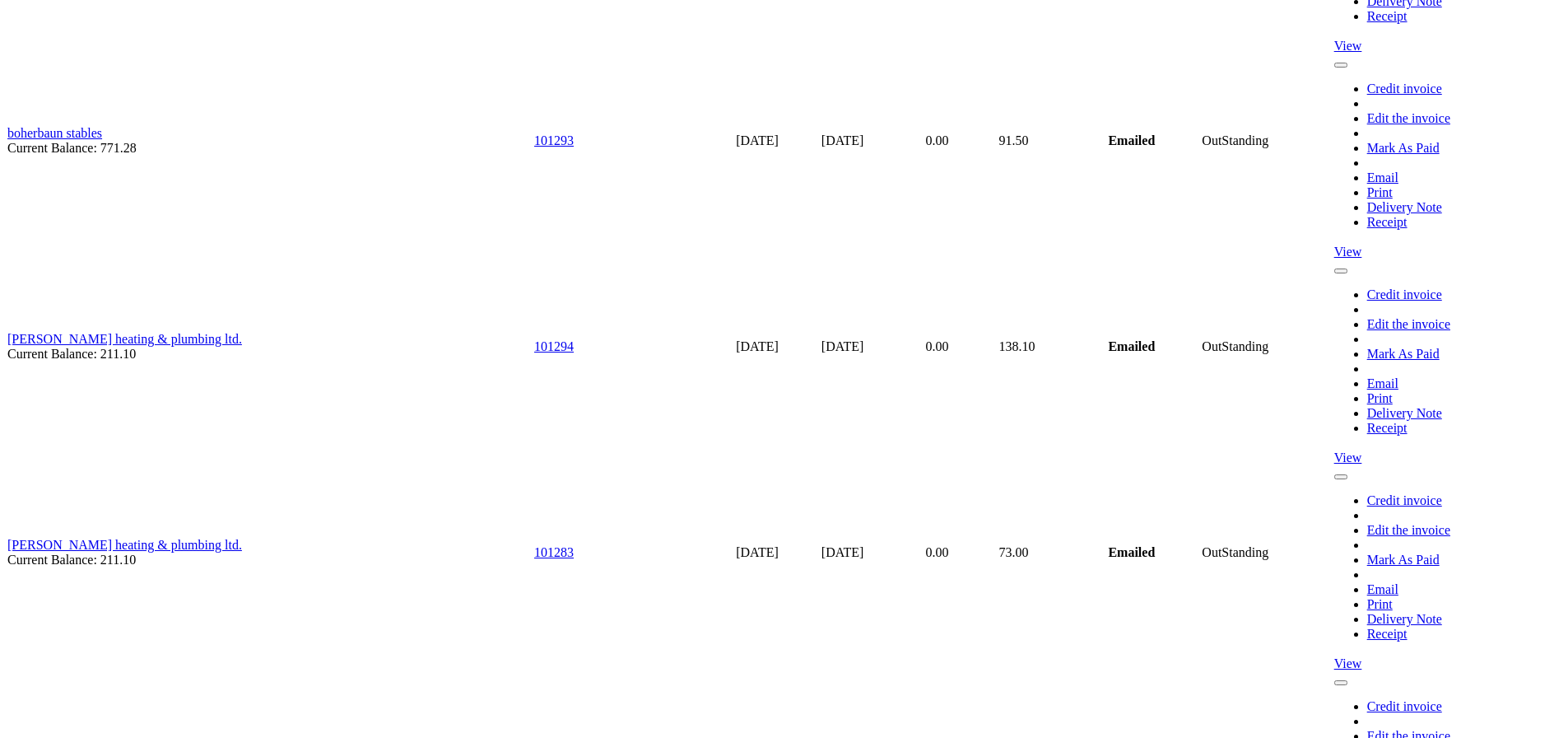
type input "[EMAIL_ADDRESS][DOMAIN_NAME]"
type input "[PERSON_NAME]"
